Goal: Task Accomplishment & Management: Manage account settings

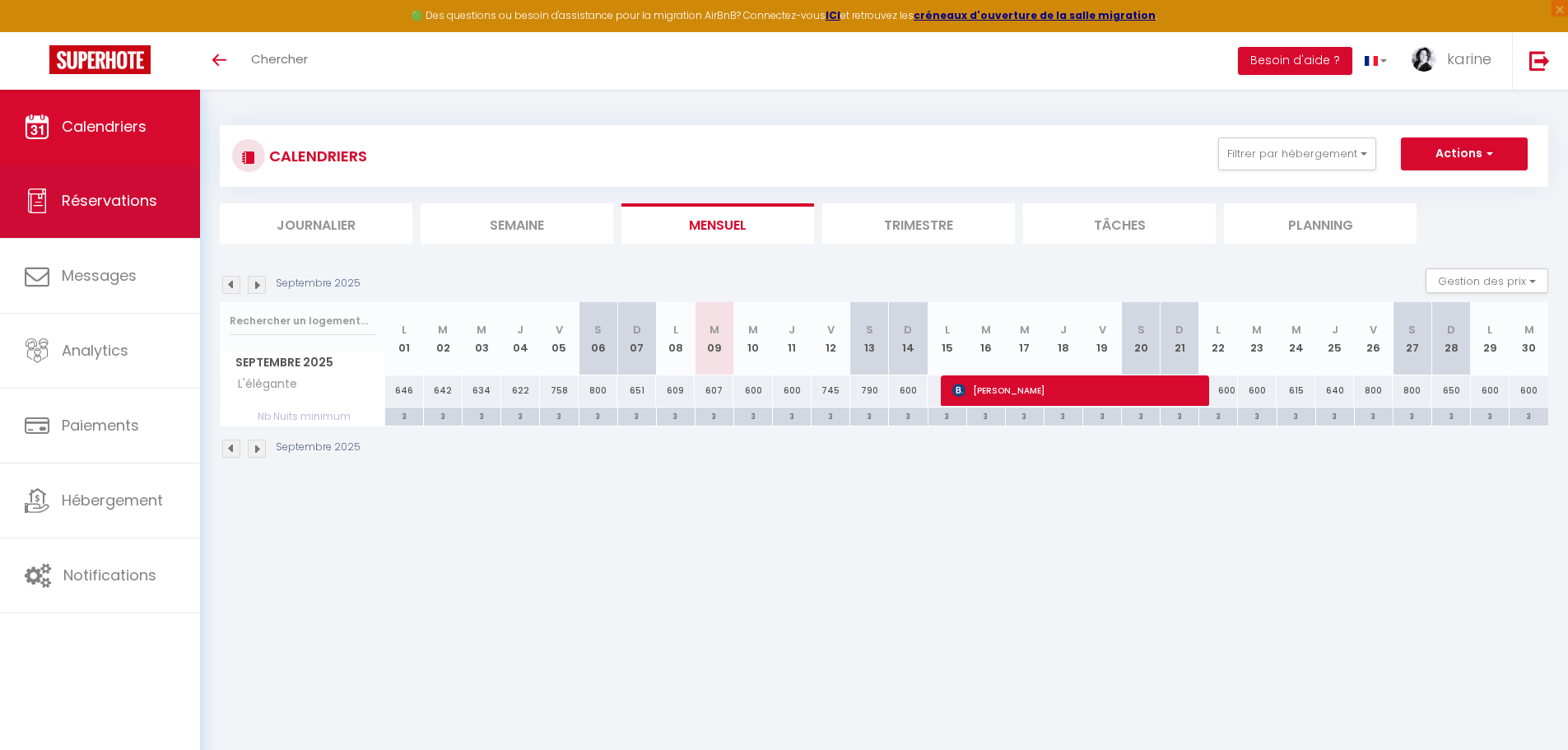
click at [96, 215] on link "Réservations" at bounding box center [100, 200] width 200 height 74
select select "not_cancelled"
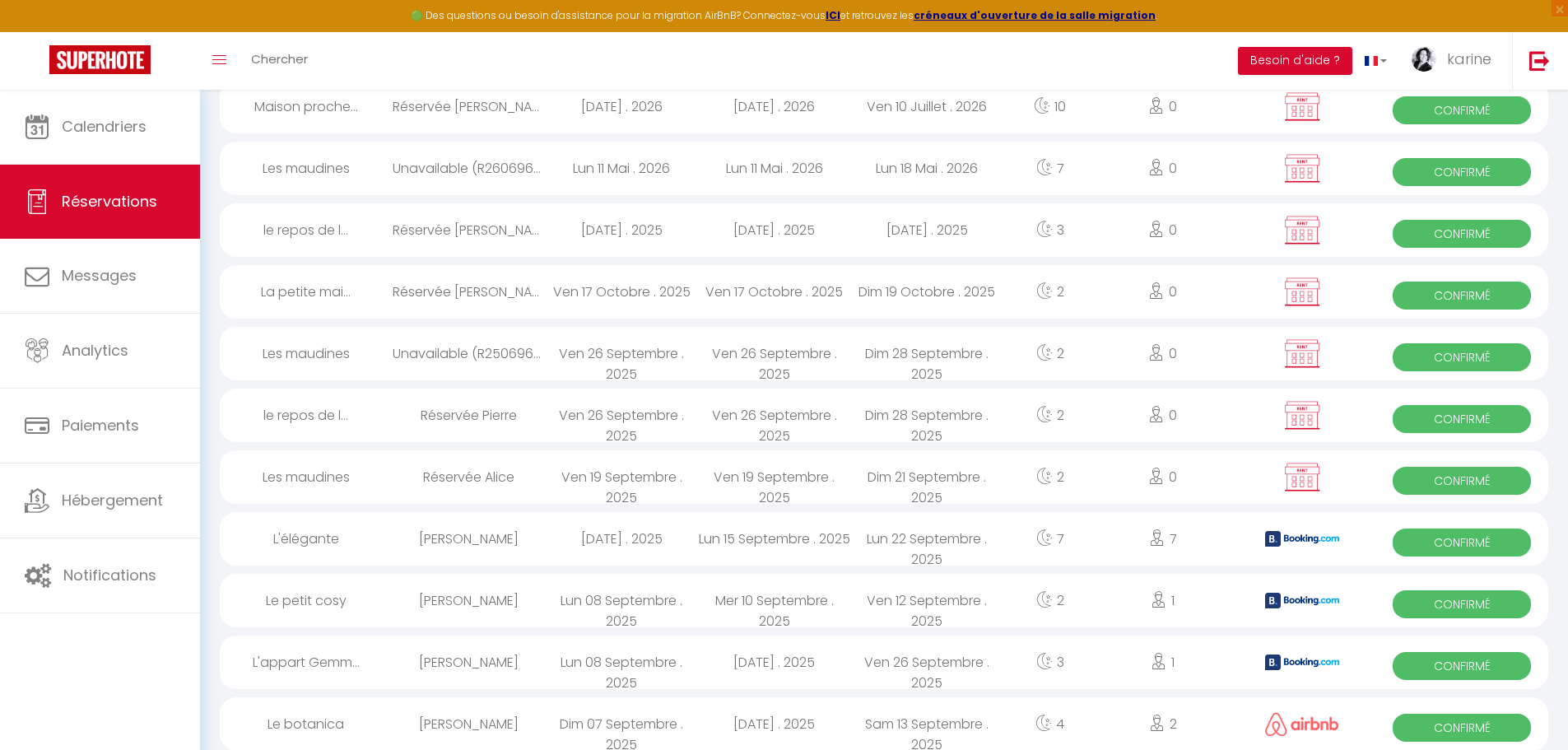
scroll to position [247, 0]
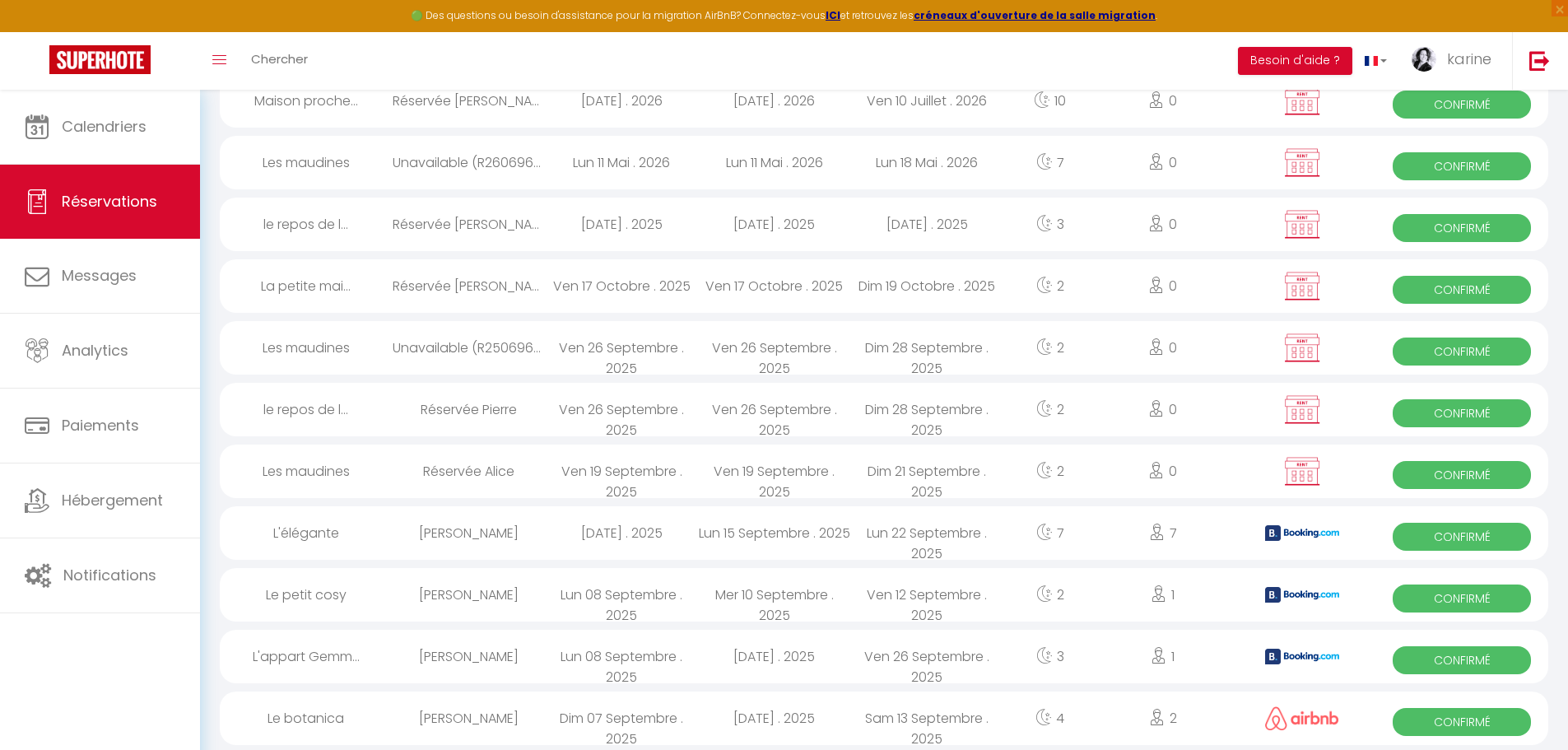
click at [629, 531] on div "[DATE] . 2025" at bounding box center [621, 533] width 153 height 54
select select "OK"
select select "KO"
select select "0"
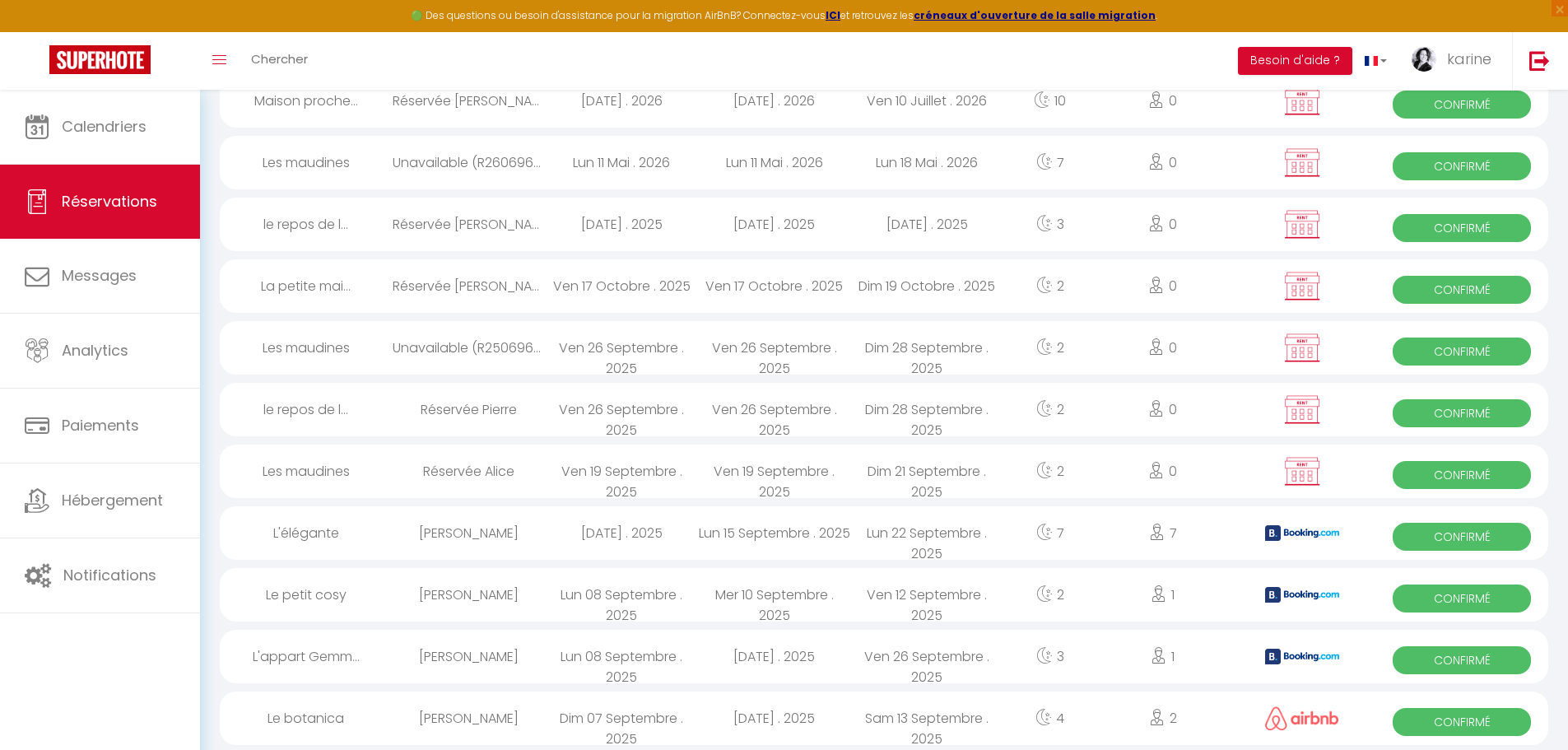
select select "1"
select select
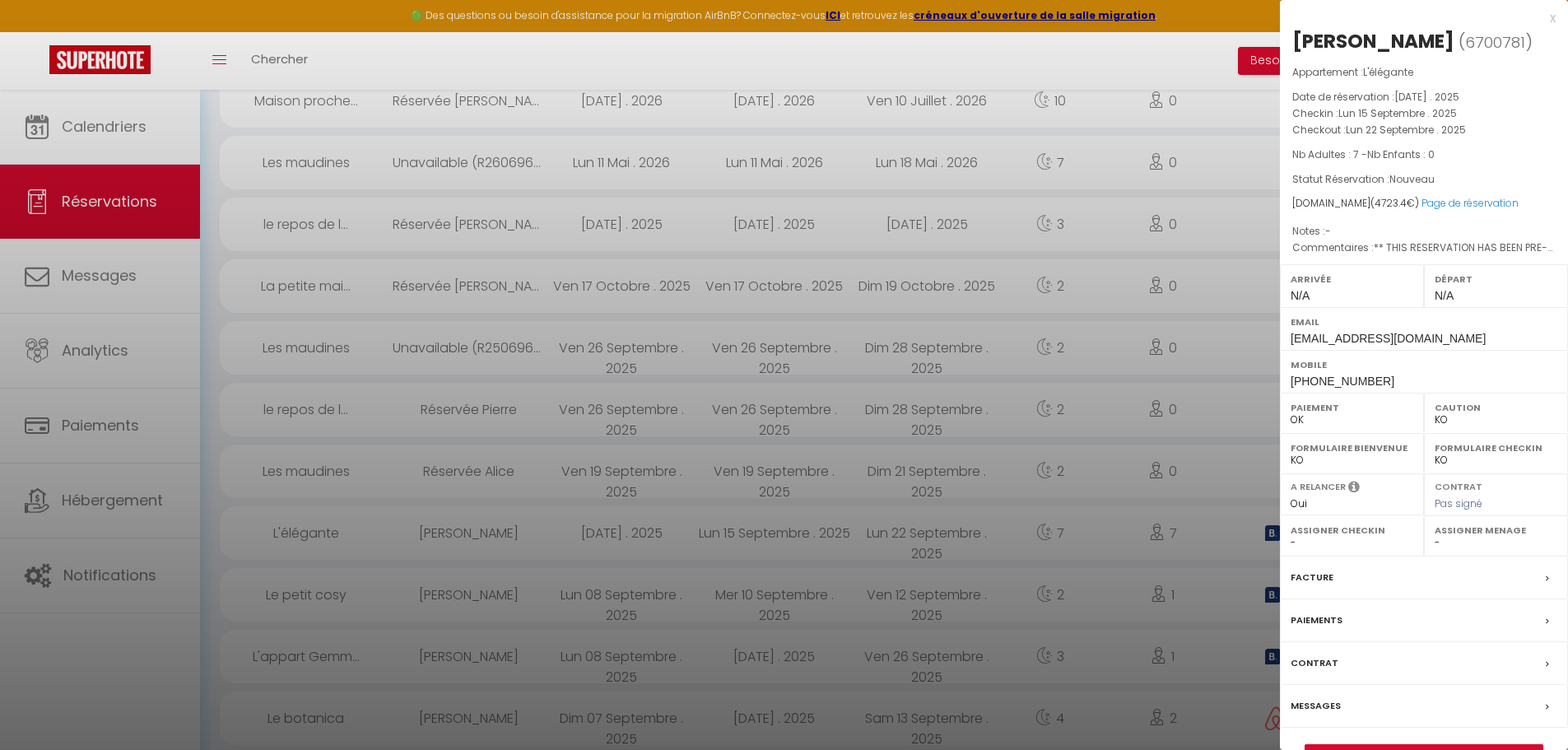
click at [672, 421] on div at bounding box center [784, 375] width 1568 height 750
